Goal: Task Accomplishment & Management: Use online tool/utility

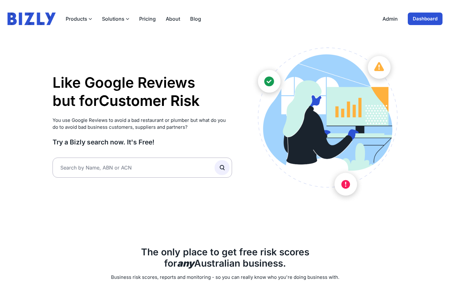
click at [434, 18] on link "Dashboard" at bounding box center [425, 19] width 35 height 13
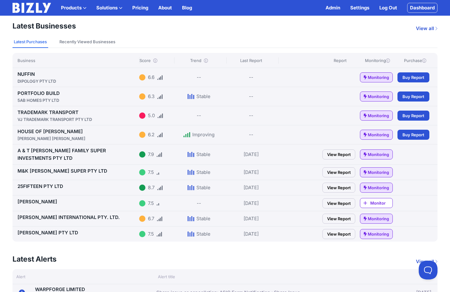
click at [30, 90] on link "PORTFOLIO BUILD 5AB HOMES PTY LTD" at bounding box center [77, 96] width 119 height 13
